Goal: Task Accomplishment & Management: Complete application form

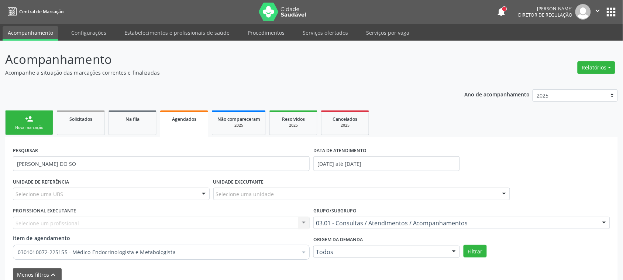
click at [38, 127] on div "Nova marcação" at bounding box center [29, 128] width 37 height 6
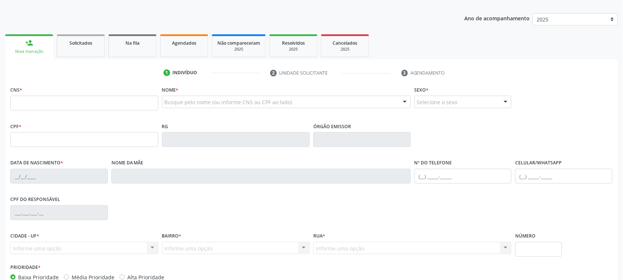
scroll to position [92, 0]
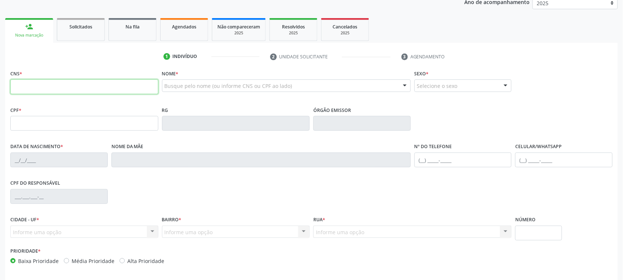
click at [129, 87] on input "text" at bounding box center [84, 86] width 148 height 15
type input "898 0037 4089 0144"
type input "12/08/1978"
type input "Maria Valetina dos Santos"
type input "(87) 99999-9999"
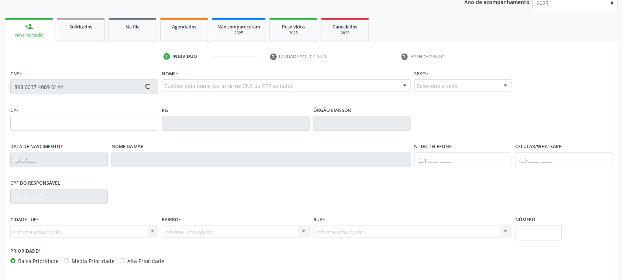
type input "(87) 99999-9999"
type input "S/N"
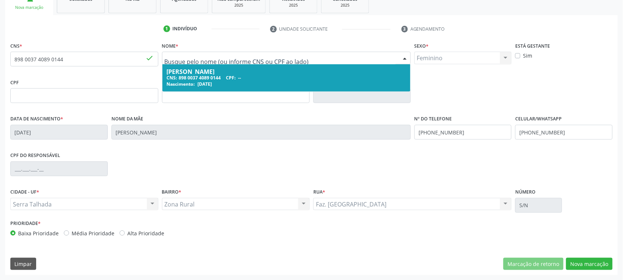
scroll to position [120, 0]
click at [227, 42] on div "Nome * Rosanhela Goncaves dos Santos Silva CNS: 898 0037 4089 0144 CPF: -- Nasc…" at bounding box center [286, 54] width 249 height 29
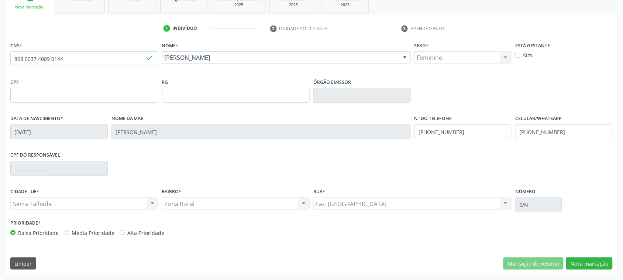
click at [254, 115] on div "Nome da mãe Maria Valetina dos Santos" at bounding box center [260, 126] width 299 height 26
click at [150, 80] on div "CPF" at bounding box center [84, 89] width 148 height 26
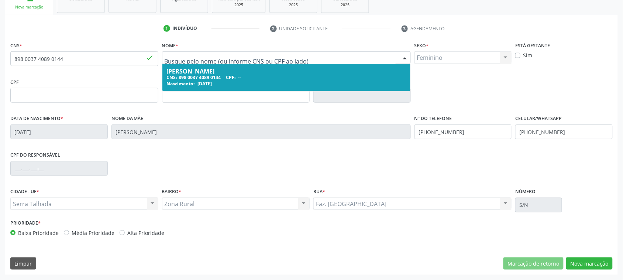
click at [205, 108] on div "RG" at bounding box center [236, 94] width 152 height 37
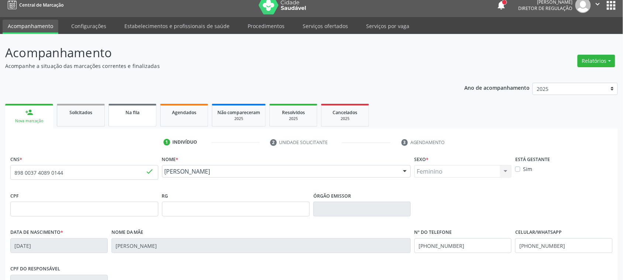
scroll to position [0, 0]
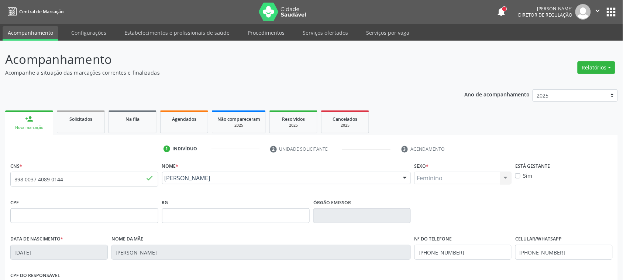
click at [41, 111] on link "person_add Nova marcação" at bounding box center [29, 122] width 48 height 25
click at [83, 186] on input "898 0037 4089 0144" at bounding box center [84, 179] width 148 height 15
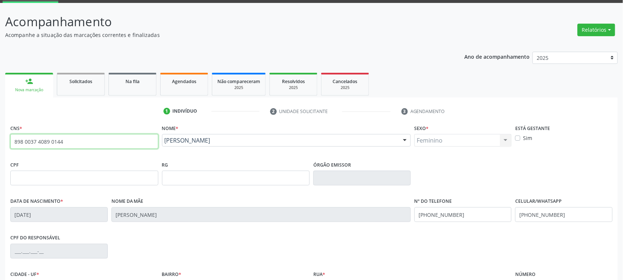
scroll to position [120, 0]
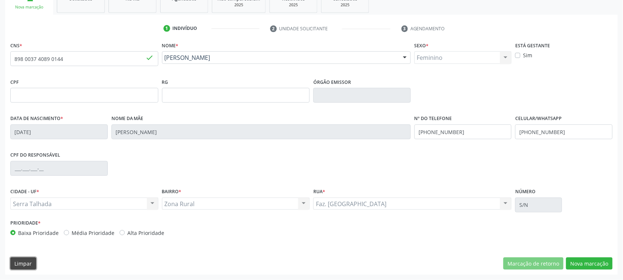
click at [35, 269] on button "Limpar" at bounding box center [23, 263] width 26 height 13
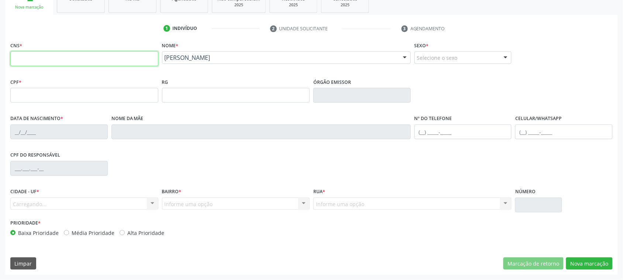
click at [62, 62] on input "text" at bounding box center [84, 58] width 148 height 15
type input "2"
type input "706 6012 1451 6047"
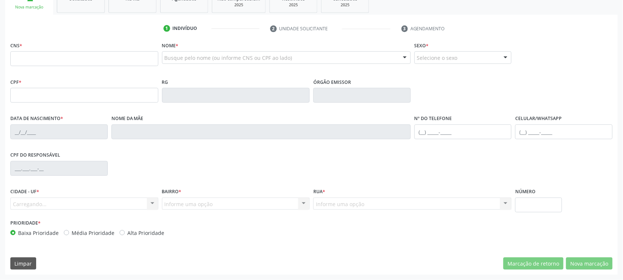
scroll to position [120, 0]
type input "706 6012 1451 6047"
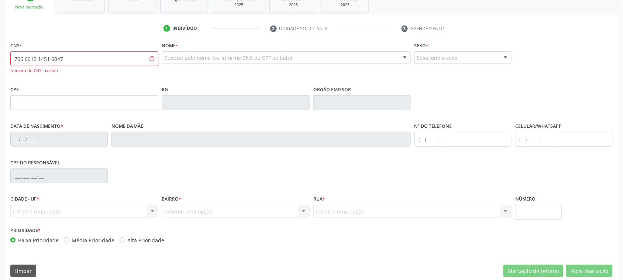
click at [79, 54] on input "706 6012 1451 6047" at bounding box center [84, 58] width 148 height 15
click at [224, 65] on div "Busque pelo nome (ou informe CNS ou CPF ao lado) Nenhum resultado encontrado pa…" at bounding box center [286, 60] width 249 height 18
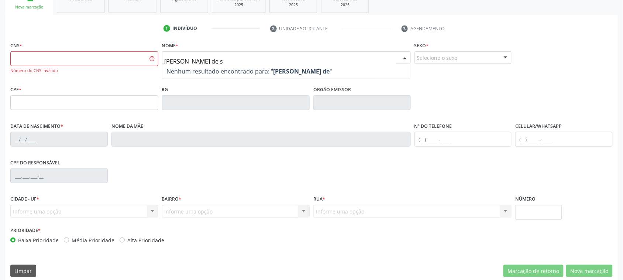
type input "maria silvana de so"
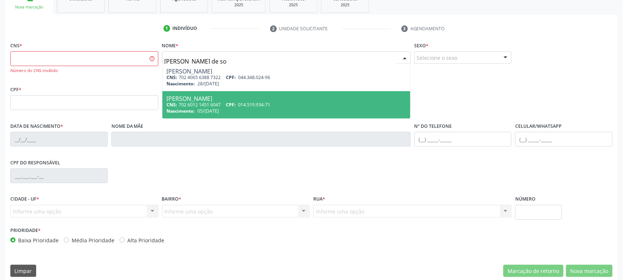
click at [224, 96] on div "Maria Silvana de Souza Santos Alves" at bounding box center [286, 99] width 239 height 6
type input "702 6012 1451 6047"
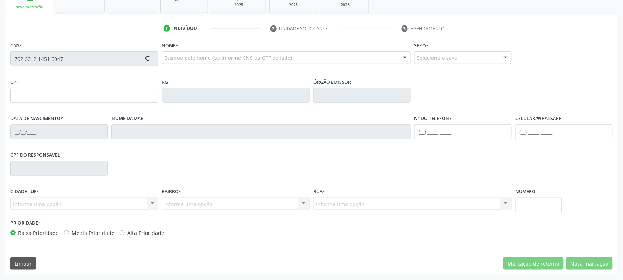
type input "014.519.934-71"
type input "05/06/1987"
type input "(99) 99999-9999"
type input "(87) 98177-3623"
type input "396"
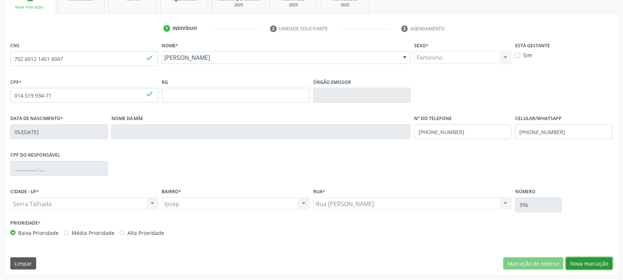
click at [587, 261] on button "Nova marcação" at bounding box center [589, 263] width 46 height 13
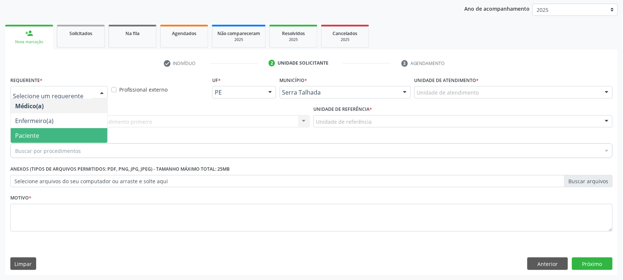
click at [44, 139] on span "Paciente" at bounding box center [59, 135] width 97 height 15
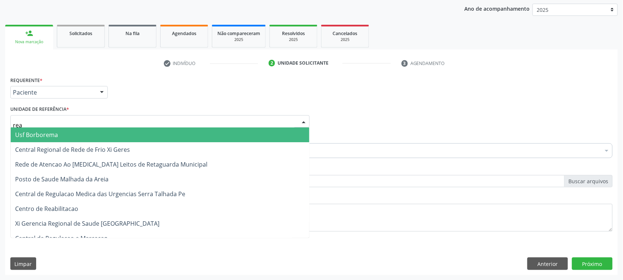
type input "reab"
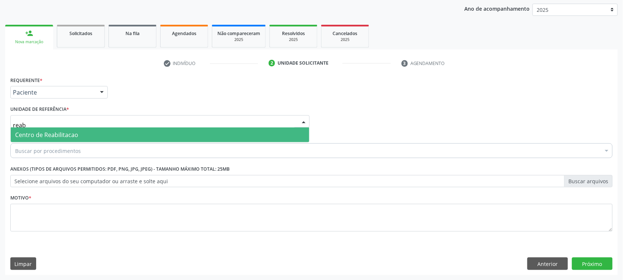
click at [58, 132] on span "Centro de Reabilitacao" at bounding box center [46, 135] width 63 height 8
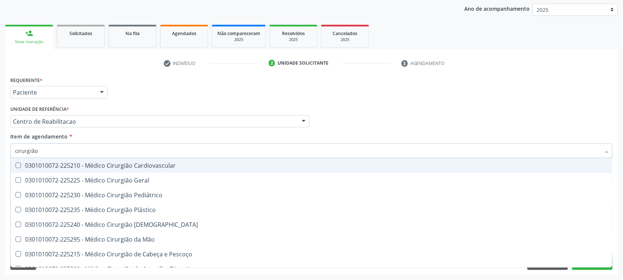
type input "cirurgião"
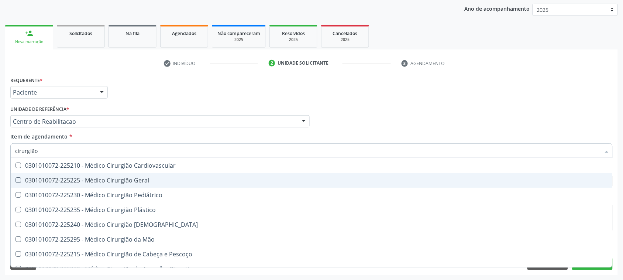
click at [59, 183] on div "0301010072-225225 - Médico Cirurgião Geral" at bounding box center [311, 180] width 592 height 6
checkbox Geral "true"
click at [425, 109] on div "Médico Solicitante Por favor, selecione a Unidade de Atendimento primeiro Nenhu…" at bounding box center [311, 118] width 606 height 29
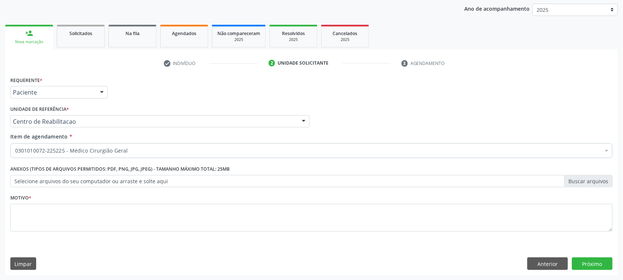
click at [369, 202] on div "Motivo *" at bounding box center [311, 211] width 602 height 39
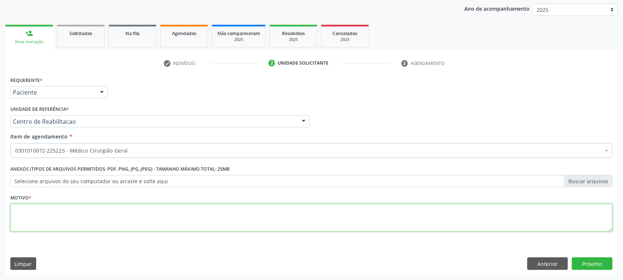
click at [351, 215] on textarea at bounding box center [311, 218] width 602 height 28
type textarea "s"
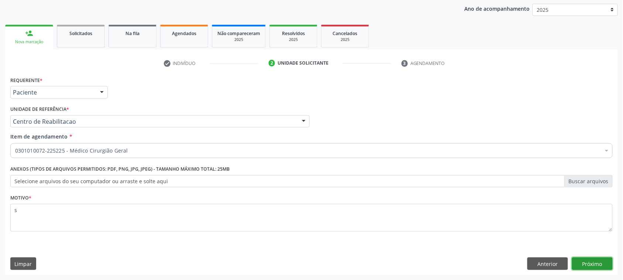
click at [583, 264] on button "Próximo" at bounding box center [592, 263] width 41 height 13
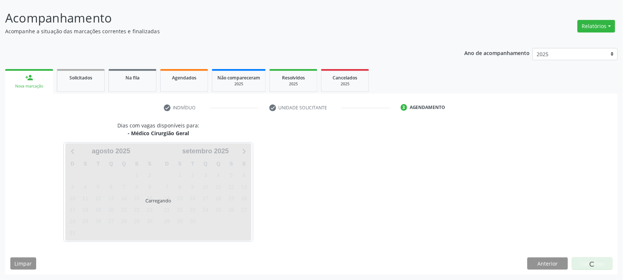
scroll to position [41, 0]
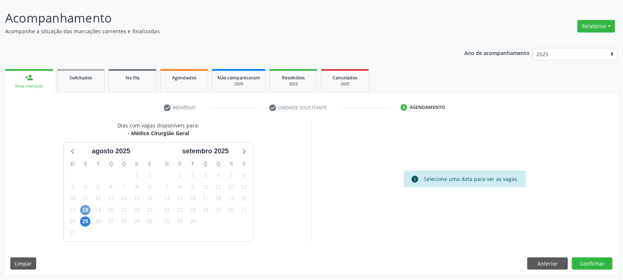
click at [88, 205] on span "18" at bounding box center [85, 210] width 10 height 10
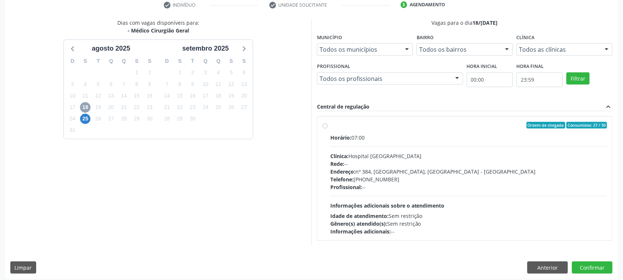
scroll to position [148, 0]
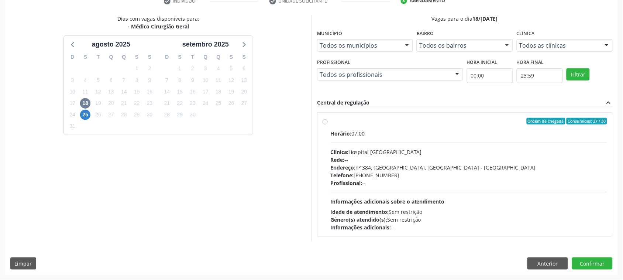
click at [402, 176] on div "Telefone: (81) 38312142" at bounding box center [468, 175] width 277 height 8
click at [328, 124] on input "Ordem de chegada Consumidos: 27 / 30 Horário: 07:00 Clínica: Hospital Sao Franc…" at bounding box center [324, 121] width 5 height 7
radio input "true"
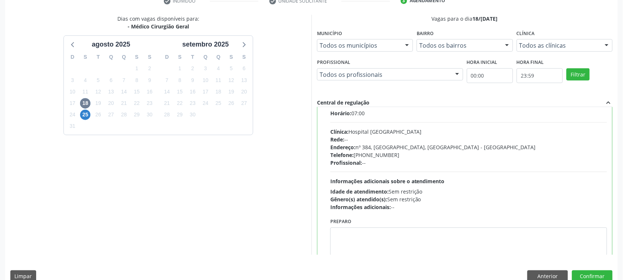
scroll to position [37, 0]
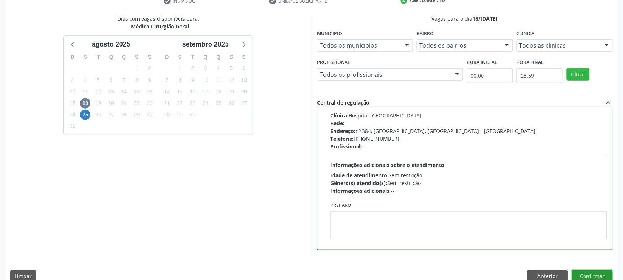
click at [587, 274] on button "Confirmar" at bounding box center [592, 276] width 41 height 13
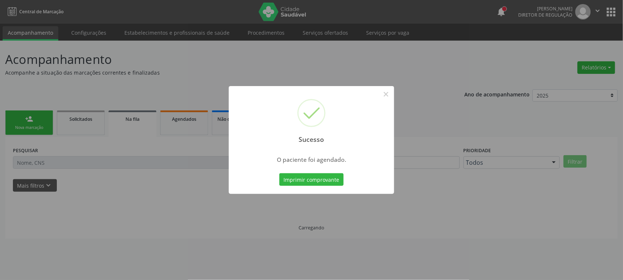
scroll to position [0, 0]
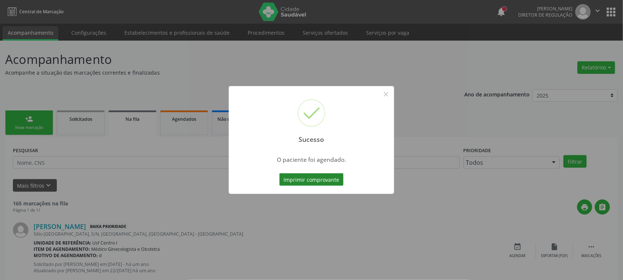
click at [331, 179] on button "Imprimir comprovante" at bounding box center [311, 179] width 64 height 13
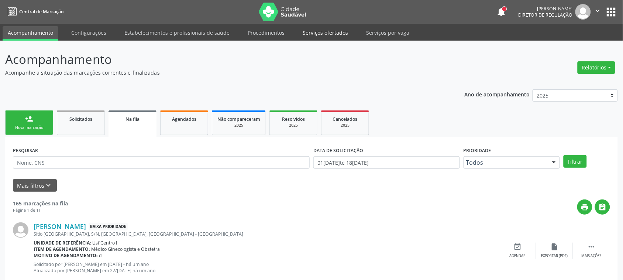
click at [313, 32] on link "Serviços ofertados" at bounding box center [325, 32] width 56 height 13
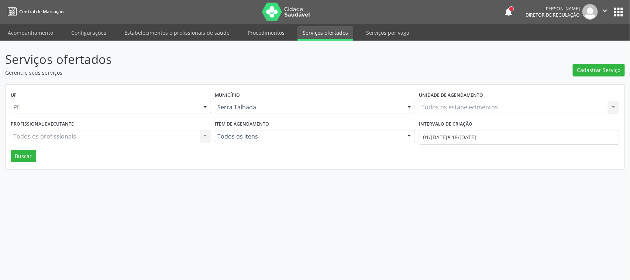
drag, startPoint x: 436, startPoint y: 110, endPoint x: 436, endPoint y: 104, distance: 5.5
click at [436, 110] on div "Todos os estabelecimentos Todos os estabelecimentos Nenhum resultado encontrado…" at bounding box center [519, 107] width 200 height 13
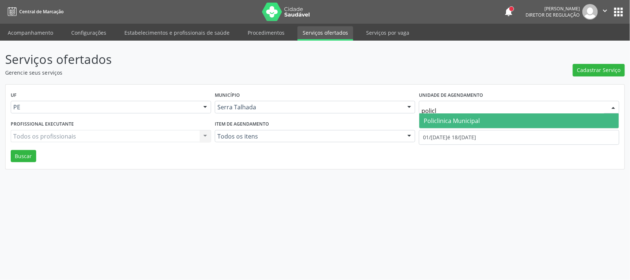
type input "policli"
click at [444, 120] on span "Policlinica Municipal" at bounding box center [451, 121] width 56 height 8
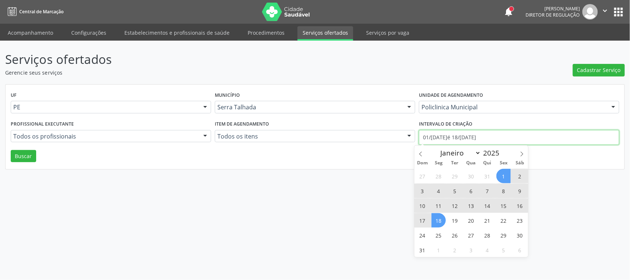
click at [444, 138] on input "01/08/2025 até 18/08/2025" at bounding box center [519, 137] width 200 height 15
click at [522, 152] on icon at bounding box center [521, 153] width 5 height 5
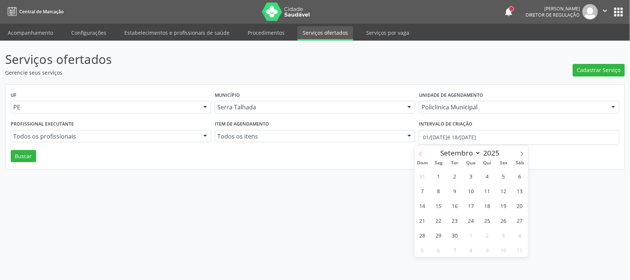
click at [421, 150] on span at bounding box center [420, 151] width 13 height 13
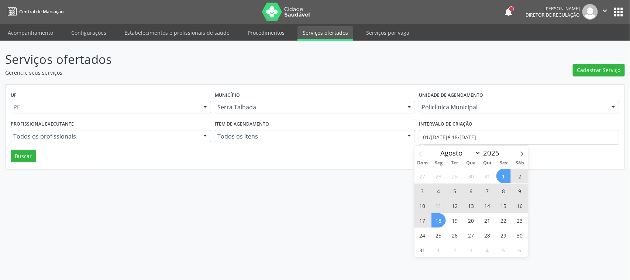
click at [421, 150] on span at bounding box center [420, 151] width 13 height 13
select select "6"
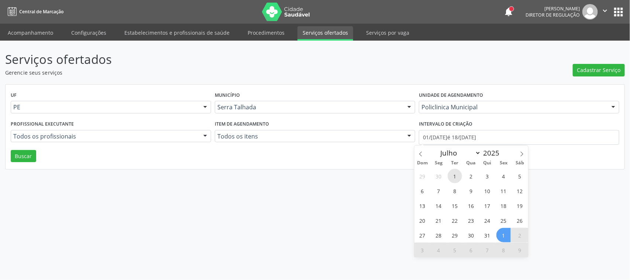
click at [450, 173] on span "1" at bounding box center [454, 176] width 14 height 14
type input "01/07/2025"
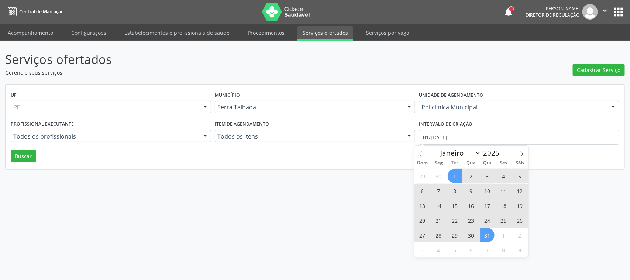
click at [493, 237] on span "31" at bounding box center [487, 235] width 14 height 14
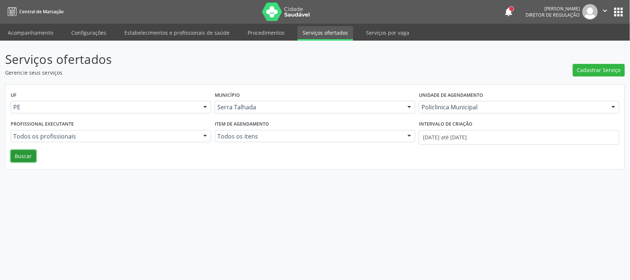
click at [27, 160] on button "Buscar" at bounding box center [23, 156] width 25 height 13
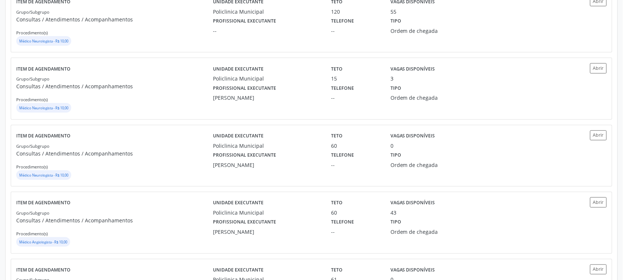
scroll to position [968, 0]
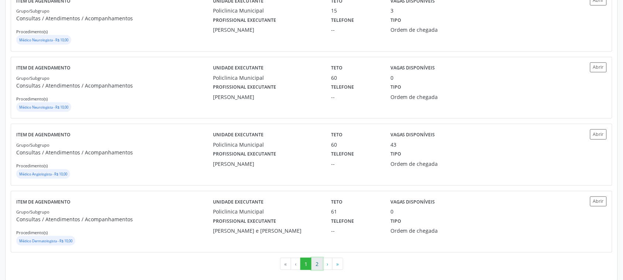
click at [320, 264] on button "2" at bounding box center [316, 263] width 11 height 13
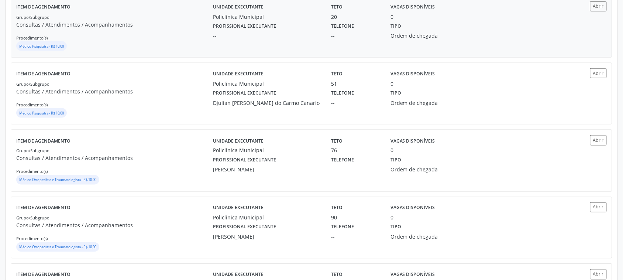
scroll to position [277, 0]
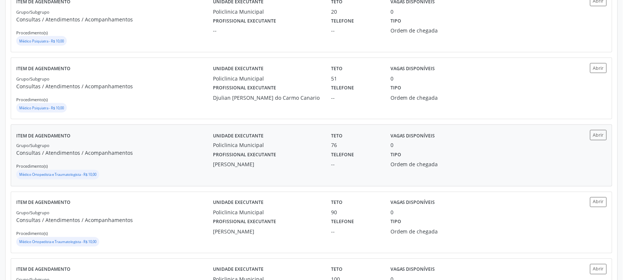
click at [336, 157] on label "Telefone" at bounding box center [342, 154] width 23 height 11
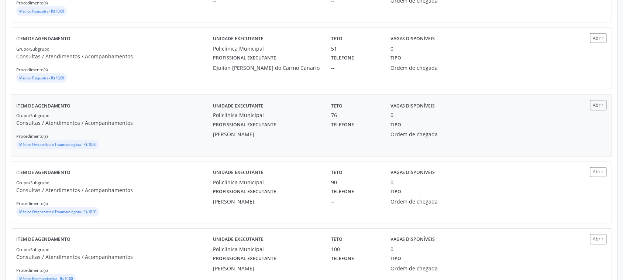
scroll to position [323, 0]
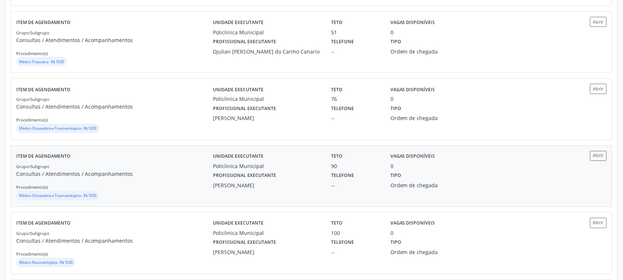
click at [305, 196] on div "Unidade executante Policlinica Municipal Teto 90 Vagas disponíveis 0 Profission…" at bounding box center [385, 176] width 344 height 51
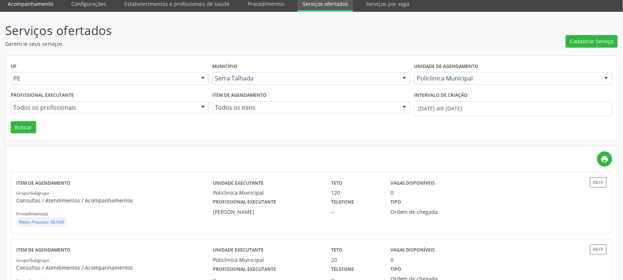
scroll to position [0, 0]
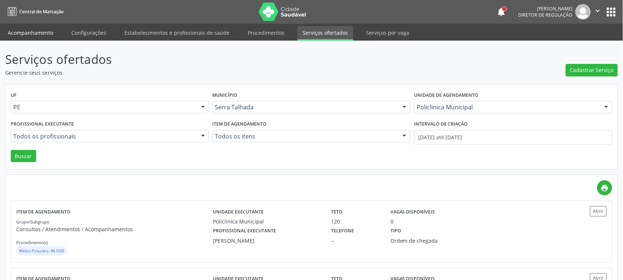
click at [21, 32] on link "Acompanhamento" at bounding box center [31, 32] width 56 height 13
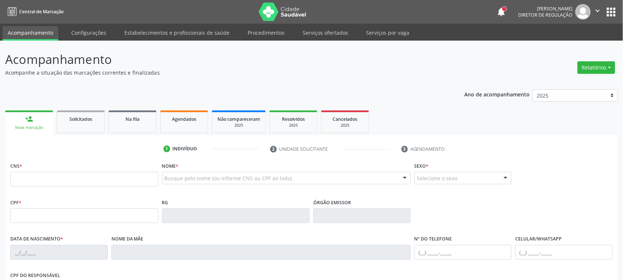
click at [69, 187] on fieldset "CNS *" at bounding box center [84, 175] width 148 height 31
click at [67, 179] on input "text" at bounding box center [84, 179] width 148 height 15
paste input "700 3039 6254 0131"
type input "700 3039 6254 0131"
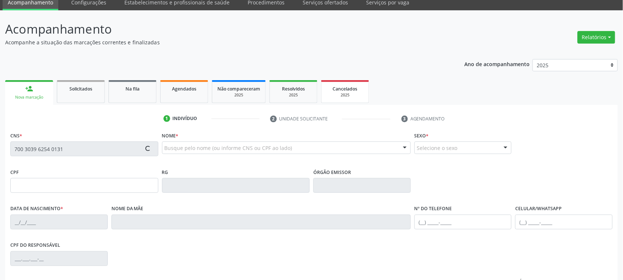
type input "098.353.144-70"
type input "05/10/1987"
type input "Maria das Gracas da Silva"
type input "(87) 99635-0203"
type input "55"
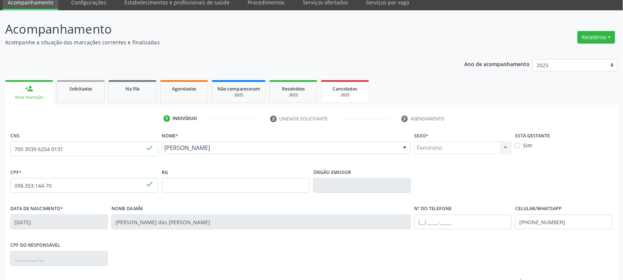
scroll to position [92, 0]
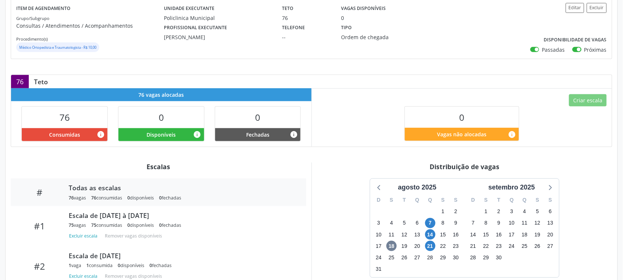
scroll to position [46, 0]
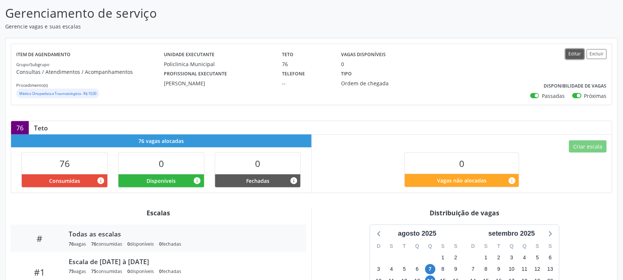
click at [573, 57] on button "Editar" at bounding box center [574, 54] width 18 height 10
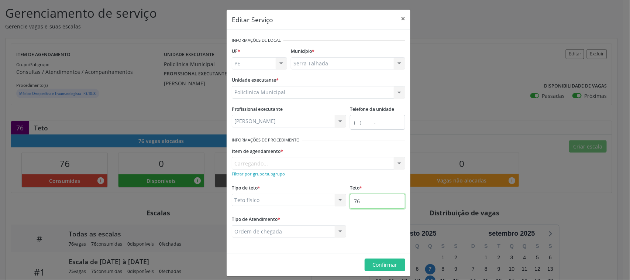
click at [363, 200] on input "76" at bounding box center [377, 201] width 55 height 15
type input "77"
click at [382, 264] on span "Confirmar" at bounding box center [385, 264] width 25 height 7
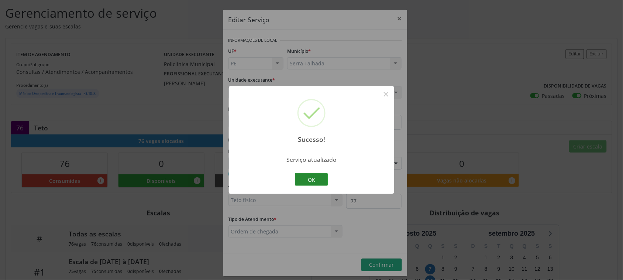
click at [323, 177] on button "OK" at bounding box center [311, 179] width 33 height 13
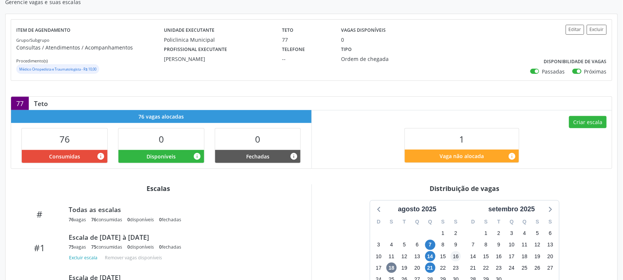
scroll to position [92, 0]
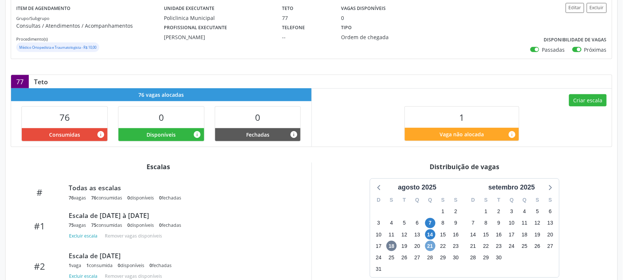
click at [429, 247] on span "21" at bounding box center [430, 245] width 10 height 10
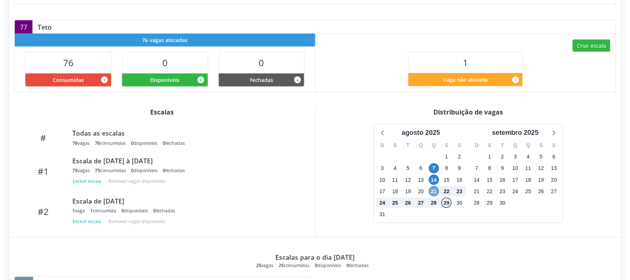
scroll to position [101, 0]
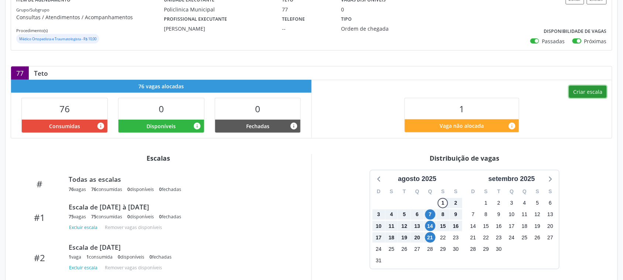
click at [578, 94] on button "Criar escala" at bounding box center [588, 92] width 38 height 13
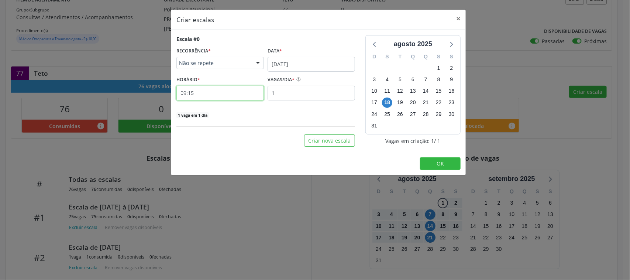
click at [206, 93] on input "09:15" at bounding box center [219, 93] width 87 height 15
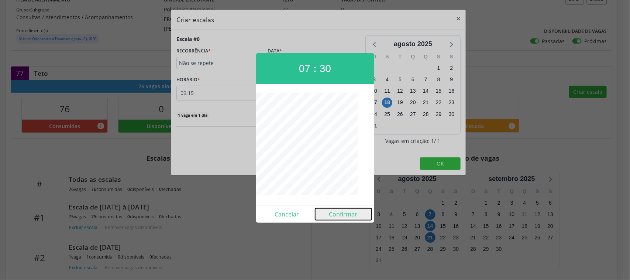
click at [336, 216] on button "Confirmar" at bounding box center [343, 214] width 56 height 12
type input "07:30"
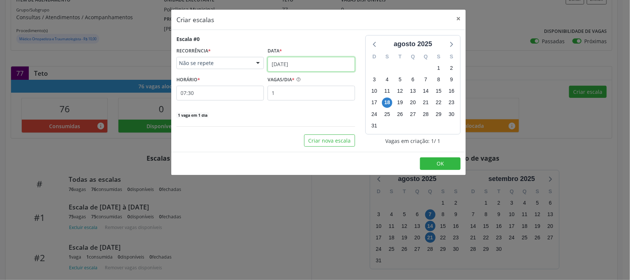
click at [281, 67] on input "18/08/2025" at bounding box center [310, 64] width 87 height 15
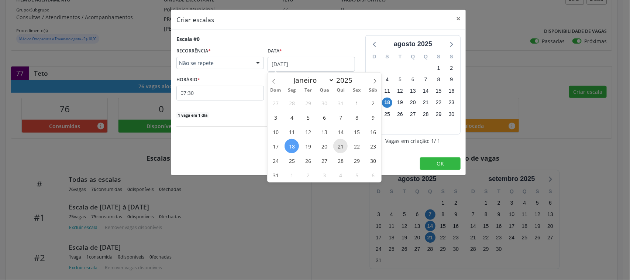
click at [342, 149] on span "21" at bounding box center [340, 146] width 14 height 14
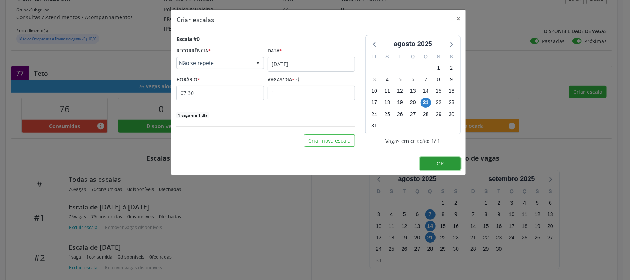
click at [428, 165] on button "OK" at bounding box center [440, 163] width 41 height 13
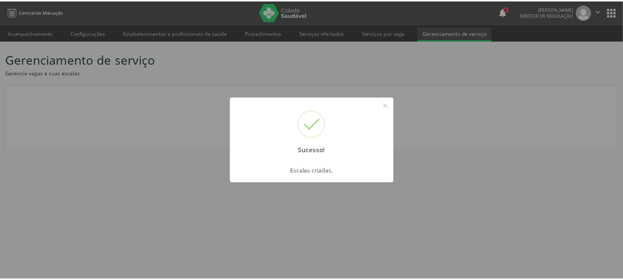
scroll to position [0, 0]
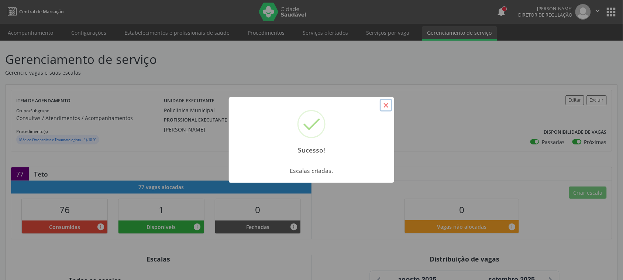
click at [388, 106] on button "×" at bounding box center [386, 105] width 13 height 13
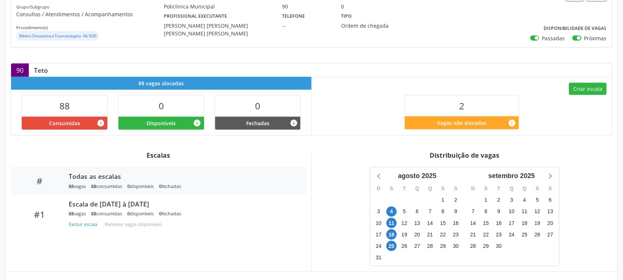
scroll to position [138, 0]
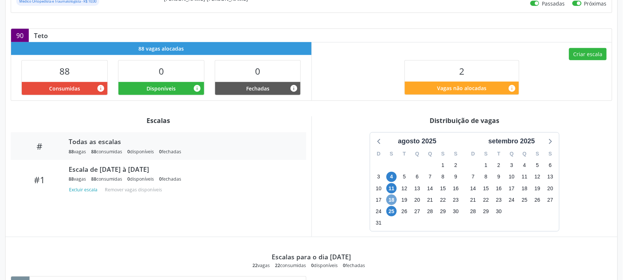
click at [393, 202] on span "18" at bounding box center [391, 199] width 10 height 10
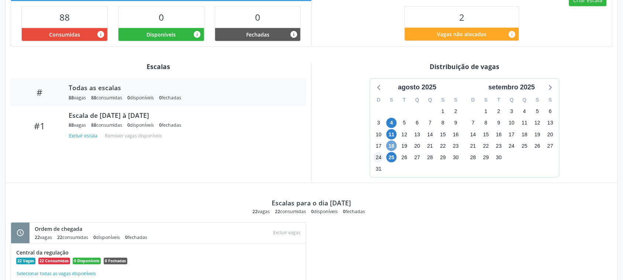
scroll to position [176, 0]
